Goal: Task Accomplishment & Management: Manage account settings

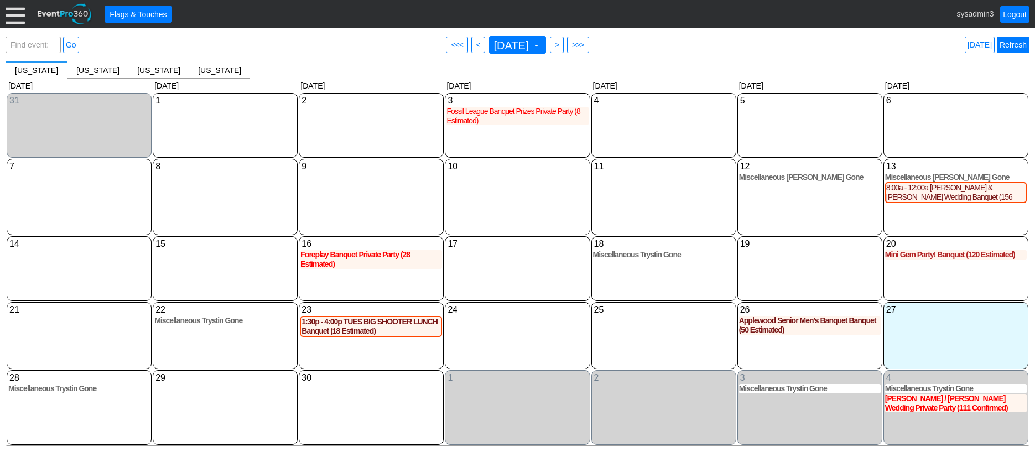
click at [1012, 45] on link "Refresh" at bounding box center [1013, 45] width 33 height 17
click at [12, 11] on div at bounding box center [15, 13] width 19 height 19
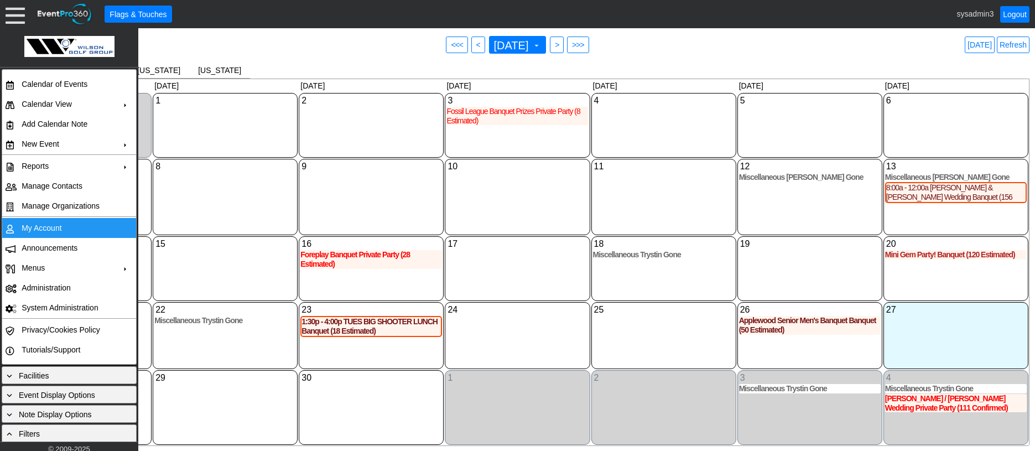
click at [38, 232] on td "My Account" at bounding box center [66, 228] width 99 height 20
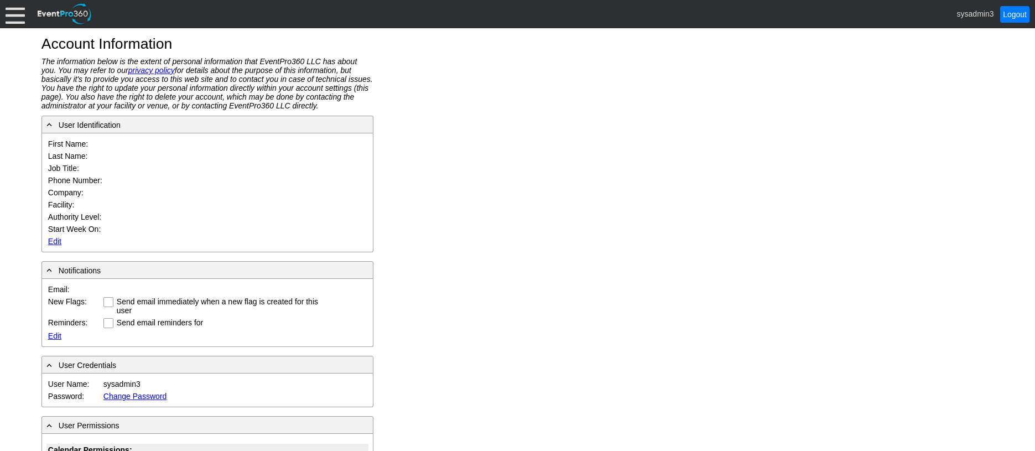
type input "System"
type input "Administrator"
type input "System Administrator"
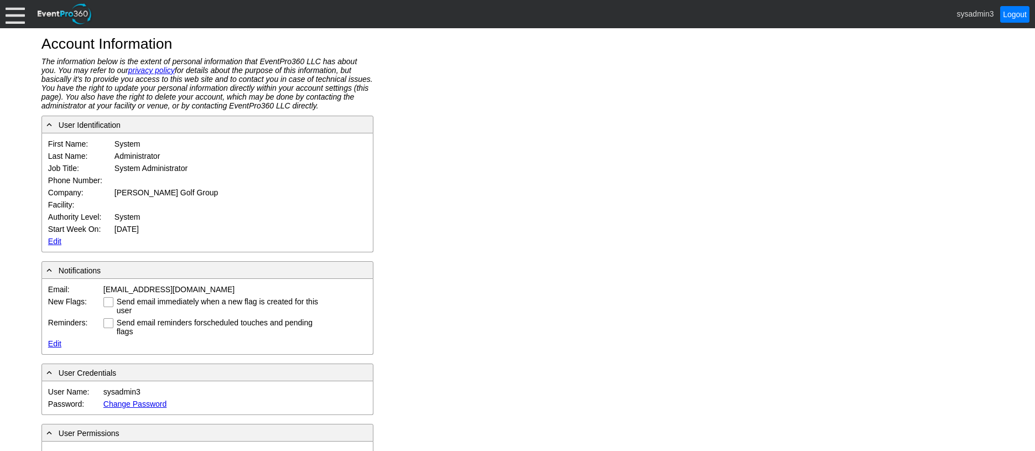
click at [55, 239] on link "Edit" at bounding box center [54, 241] width 13 height 9
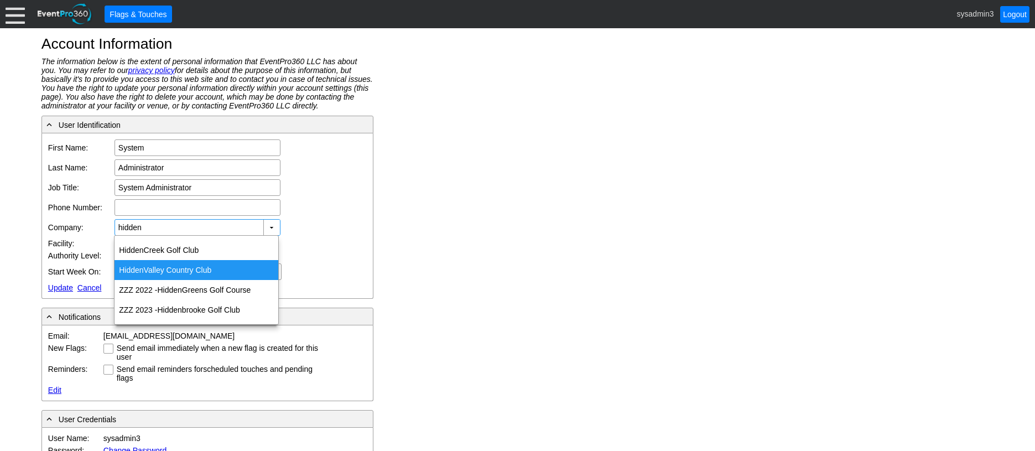
click at [168, 264] on div "Hidden Valley Country Club" at bounding box center [196, 270] width 164 height 20
type input "Hidden Valley Country Club"
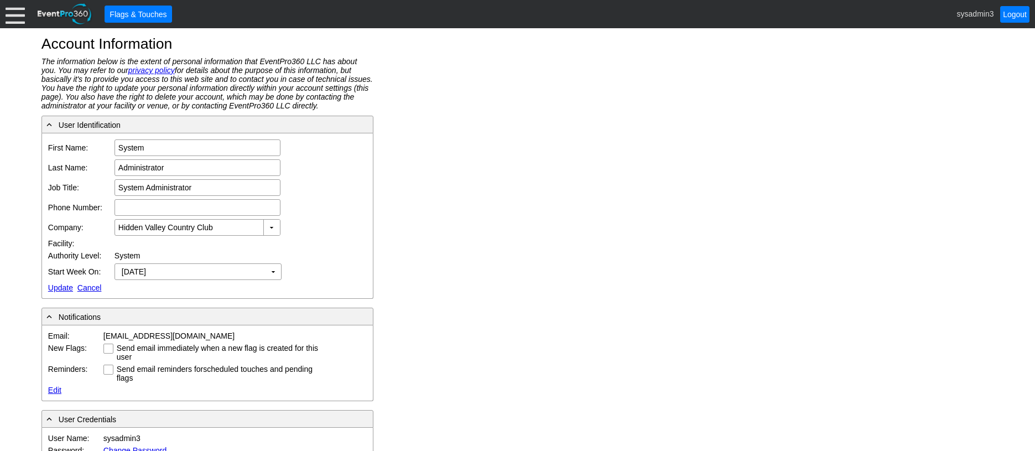
click at [65, 288] on link "Update" at bounding box center [60, 287] width 25 height 9
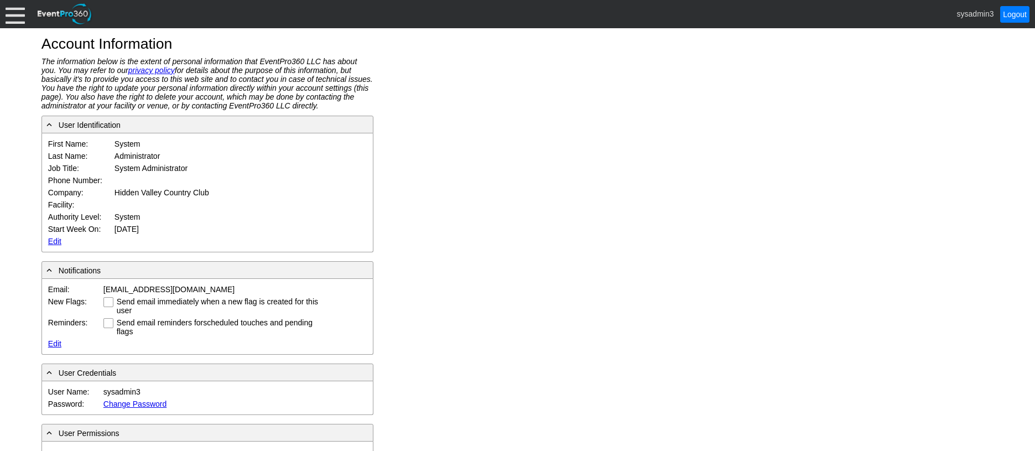
click at [12, 19] on div at bounding box center [15, 13] width 19 height 19
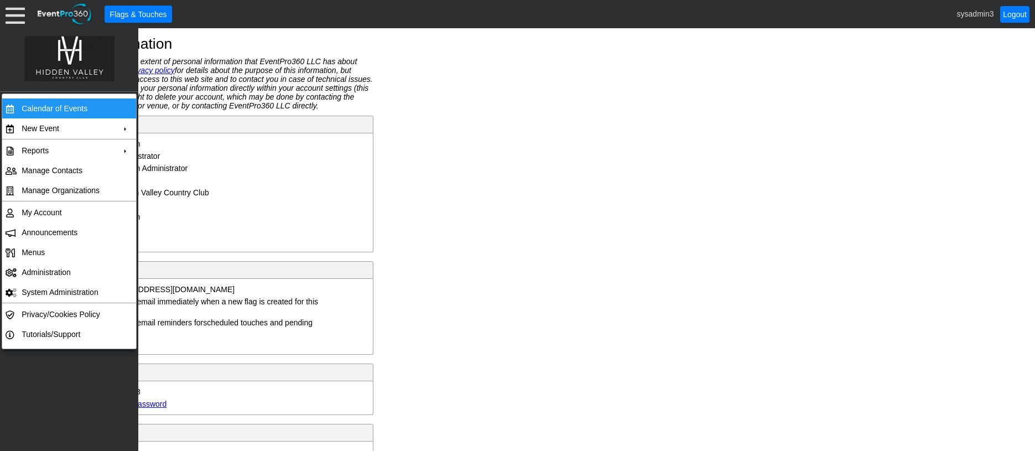
click at [41, 104] on td "Calendar of Events" at bounding box center [66, 108] width 99 height 20
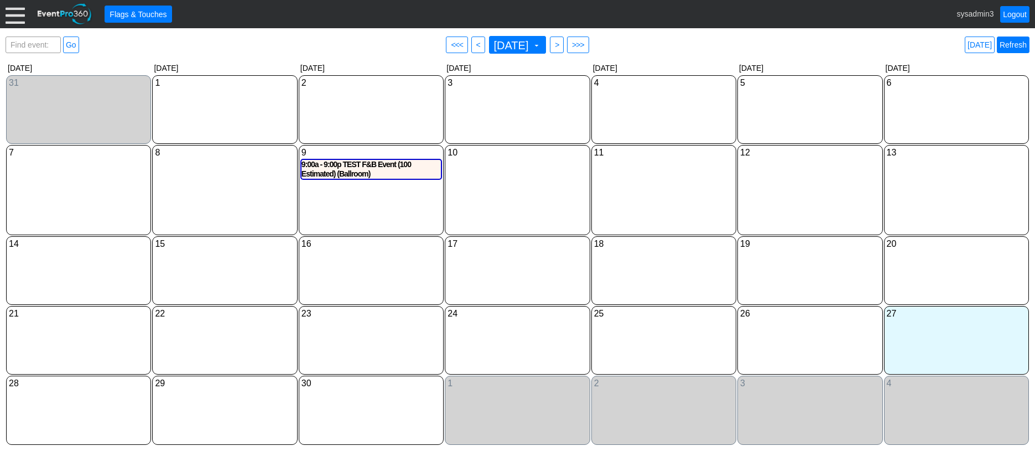
click at [1008, 43] on link "Refresh" at bounding box center [1013, 45] width 33 height 17
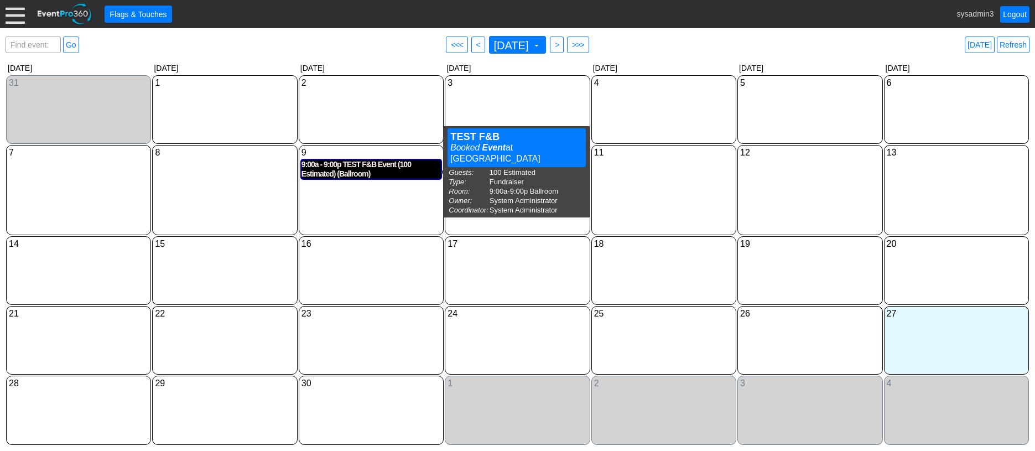
click at [353, 168] on div "9:00a - 9:00p TEST F&B Event (100 Estimated) (Ballroom)" at bounding box center [370, 169] width 139 height 19
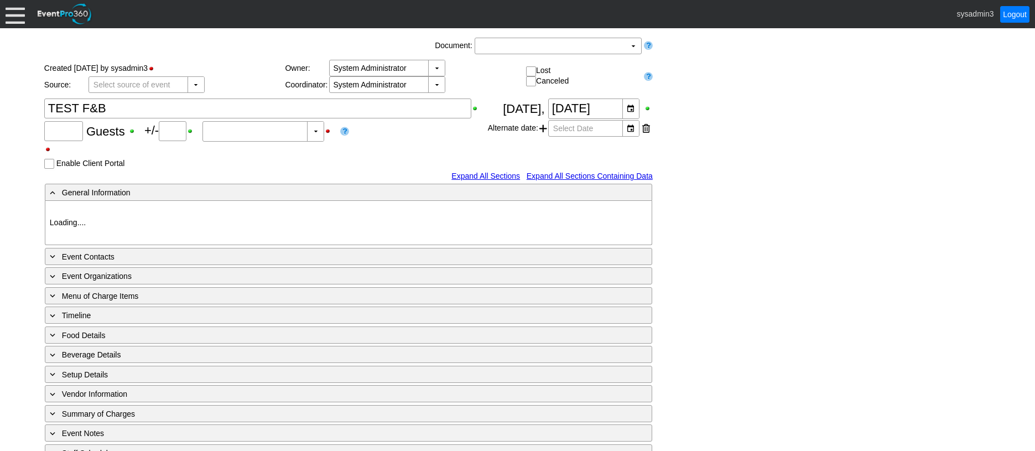
type input "100"
type input "0"
type input "Estimated"
type input "Hidden Valley CC"
type input "Fundraiser"
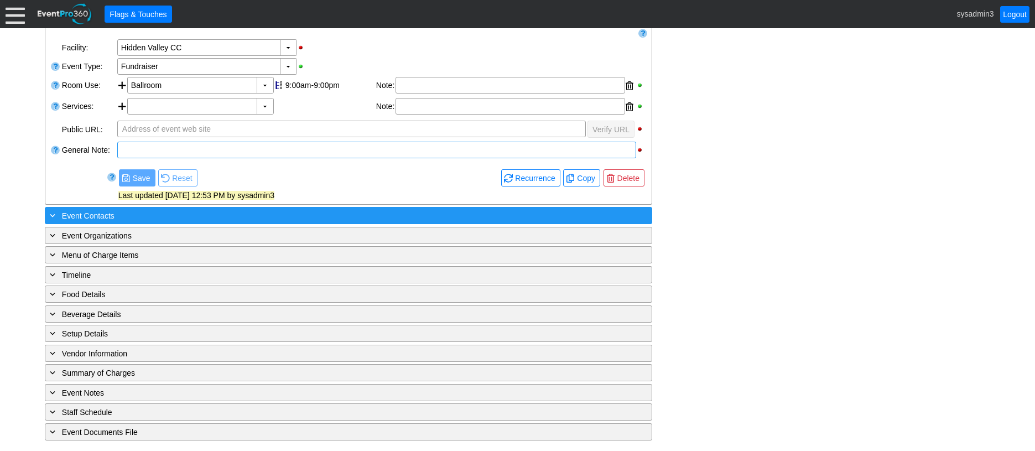
scroll to position [207, 0]
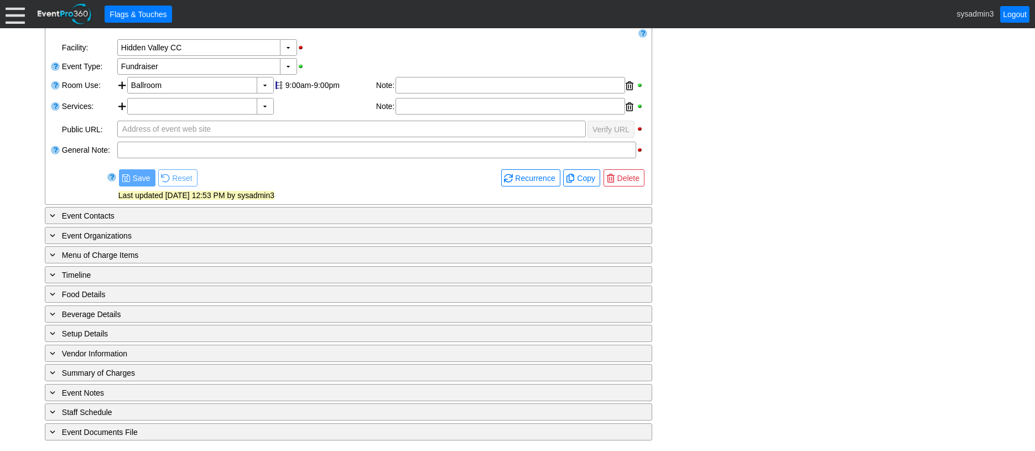
click at [8, 19] on div at bounding box center [15, 13] width 19 height 19
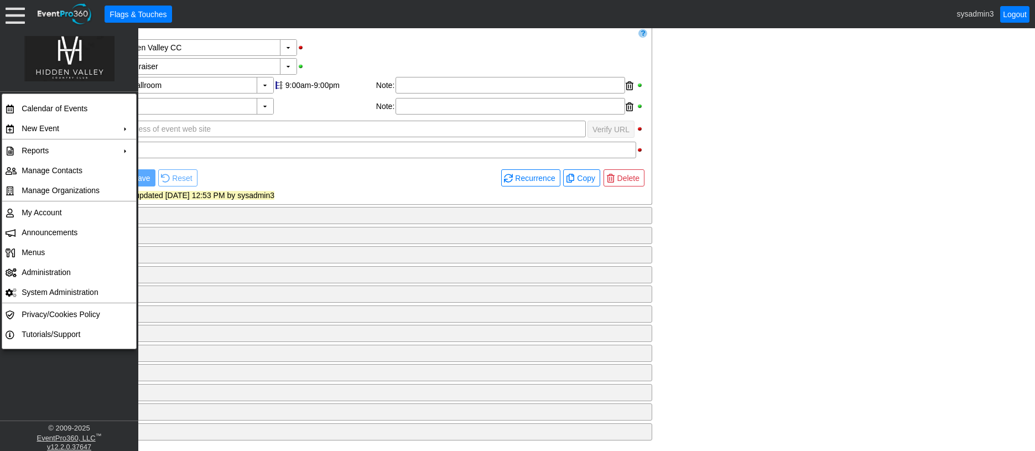
scroll to position [0, 0]
click at [38, 273] on td "Administration" at bounding box center [66, 272] width 99 height 20
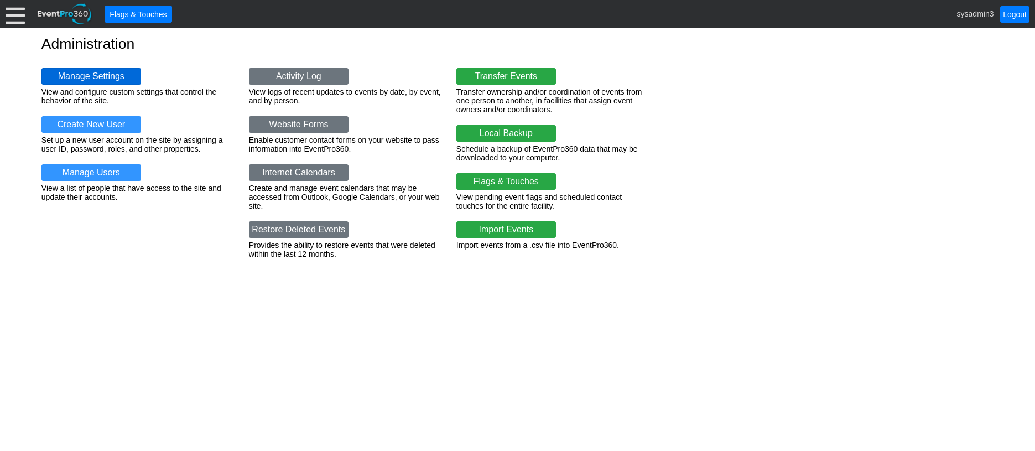
click at [99, 80] on link "Manage Settings" at bounding box center [91, 76] width 100 height 17
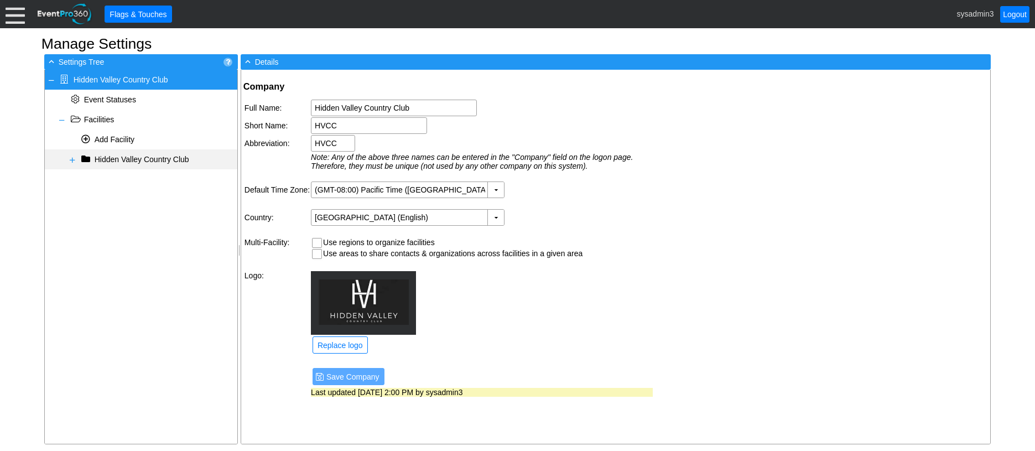
click at [69, 158] on span at bounding box center [72, 159] width 9 height 9
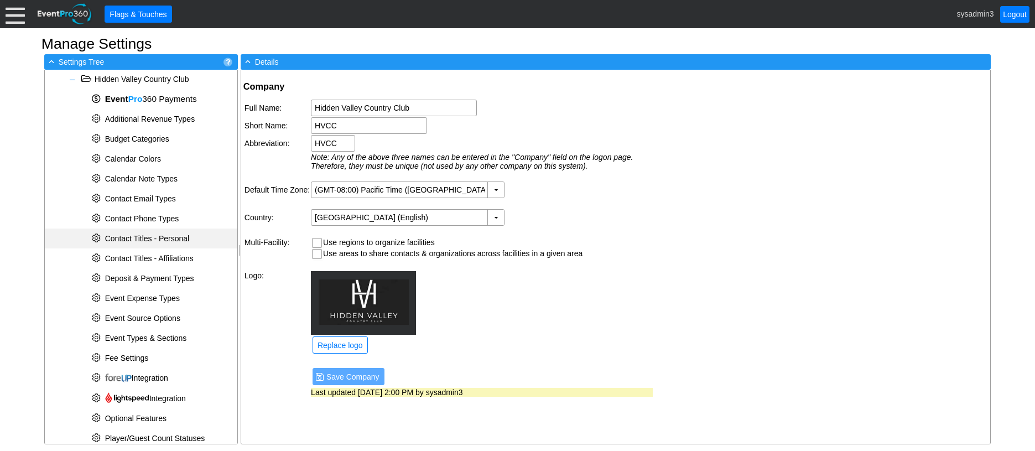
scroll to position [166, 0]
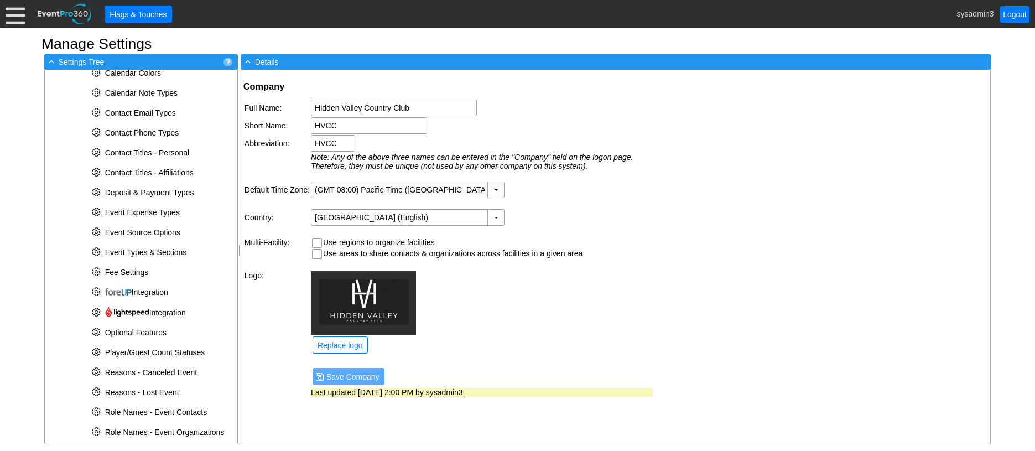
click at [14, 13] on div at bounding box center [15, 13] width 19 height 19
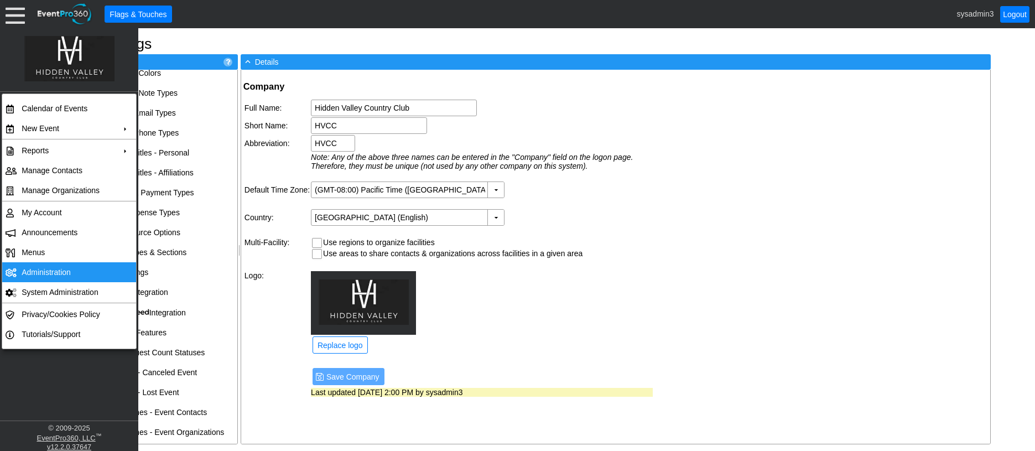
click at [60, 268] on td "Administration" at bounding box center [66, 272] width 99 height 20
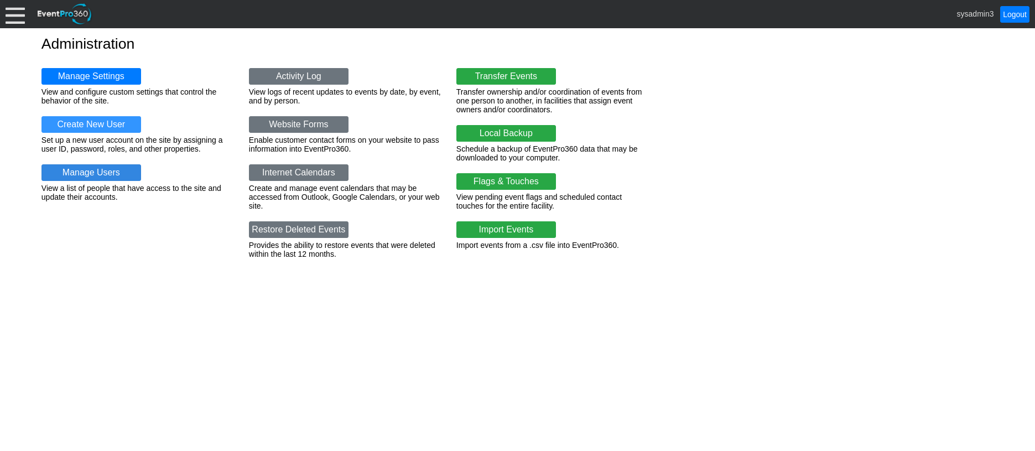
click at [100, 170] on link "Manage Users" at bounding box center [91, 172] width 100 height 17
